Goal: Find specific page/section: Find specific page/section

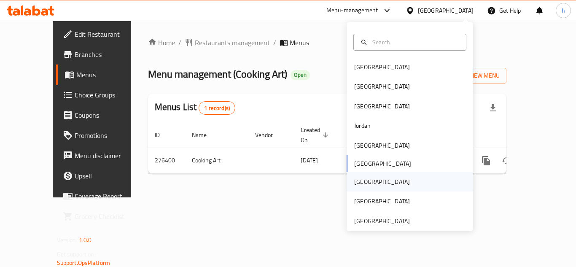
click at [362, 186] on div "[GEOGRAPHIC_DATA]" at bounding box center [382, 181] width 56 height 9
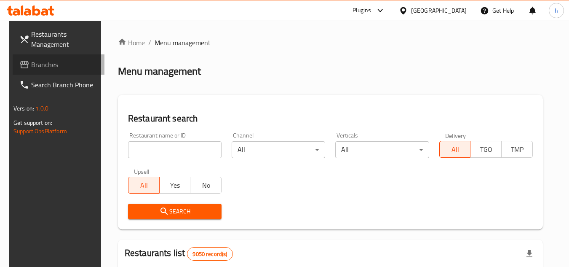
click at [48, 64] on span "Branches" at bounding box center [64, 64] width 67 height 10
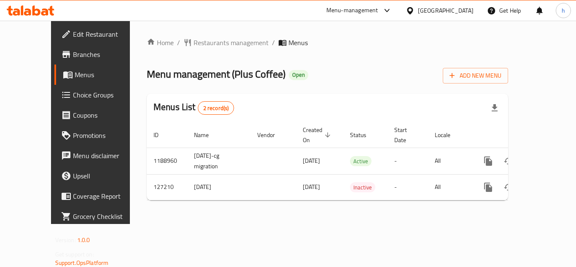
click at [418, 8] on div at bounding box center [411, 10] width 12 height 9
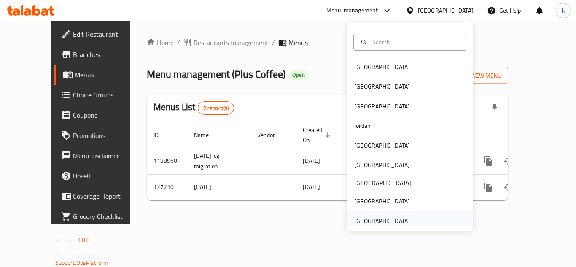
click at [391, 219] on div "[GEOGRAPHIC_DATA]" at bounding box center [382, 220] width 56 height 9
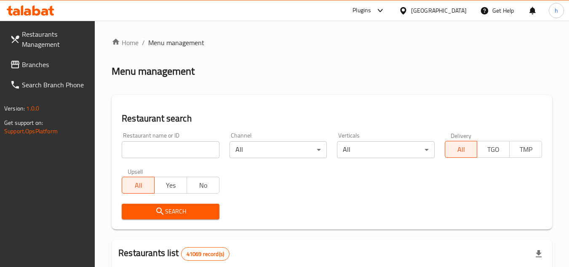
click at [43, 56] on link "Branches" at bounding box center [49, 64] width 92 height 20
